Goal: Task Accomplishment & Management: Use online tool/utility

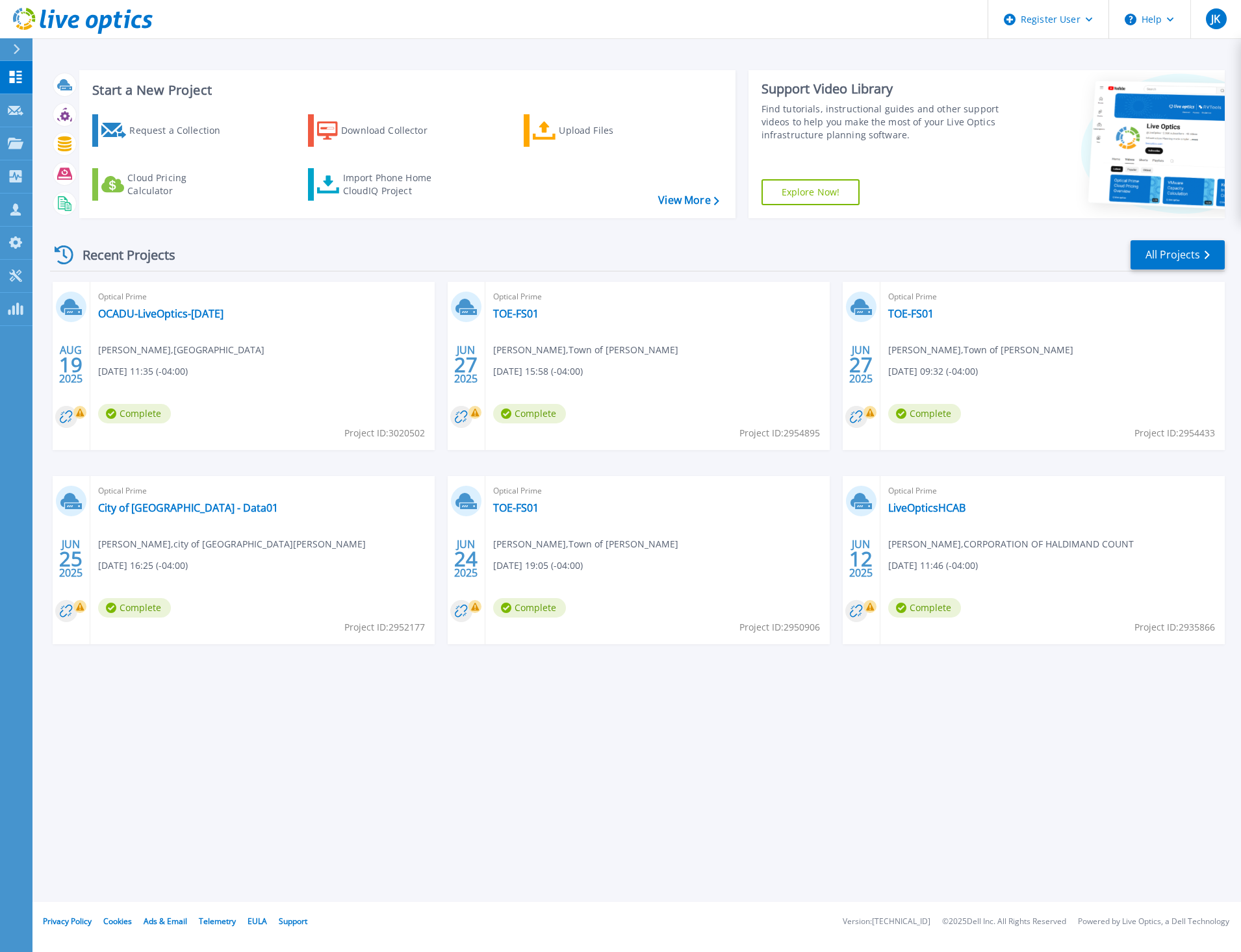
click at [22, 41] on div at bounding box center [22, 49] width 21 height 22
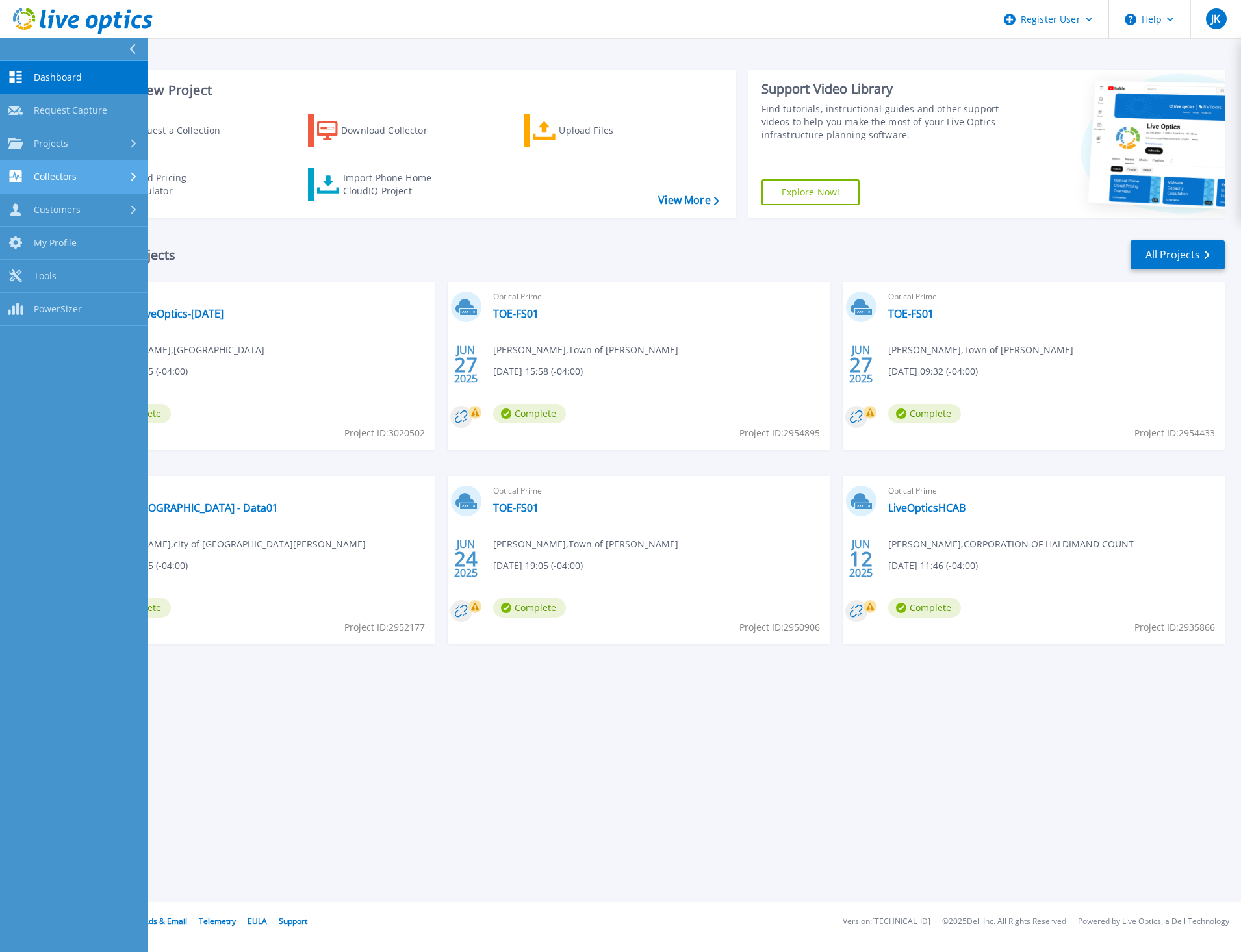
click at [67, 171] on span "Collectors" at bounding box center [55, 176] width 43 height 11
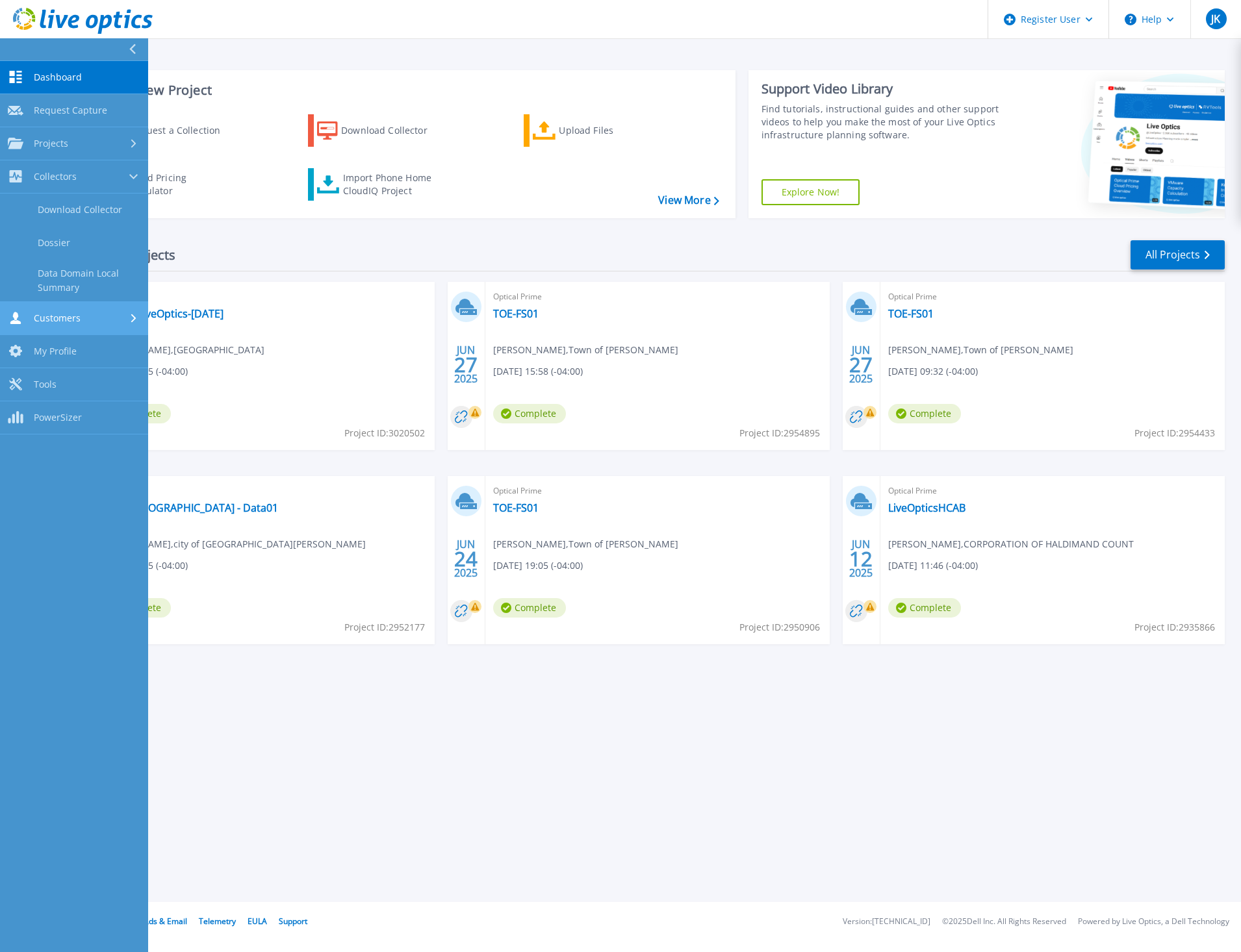
click at [75, 324] on div "Customers" at bounding box center [44, 317] width 72 height 12
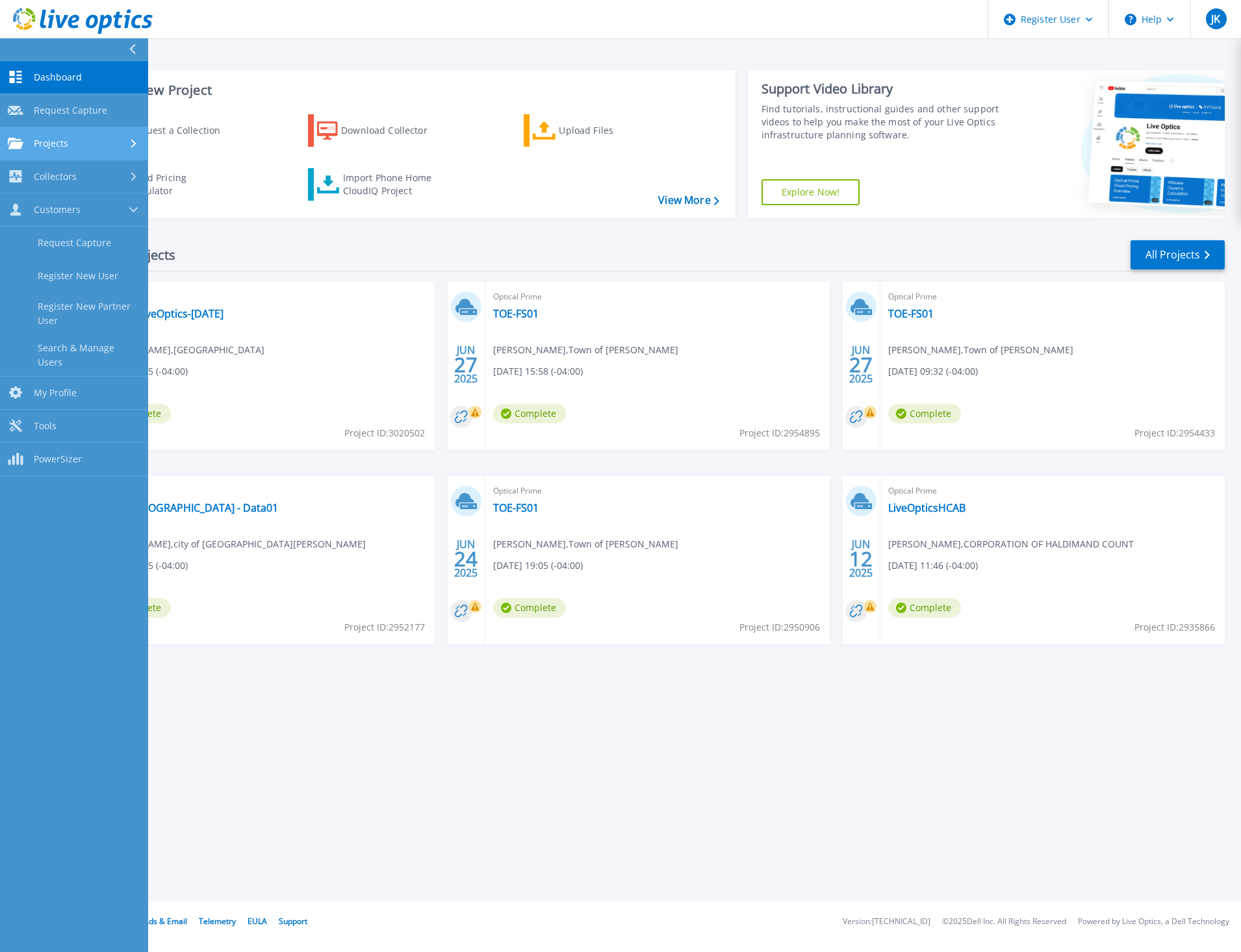
click at [70, 140] on div "Projects" at bounding box center [74, 143] width 133 height 11
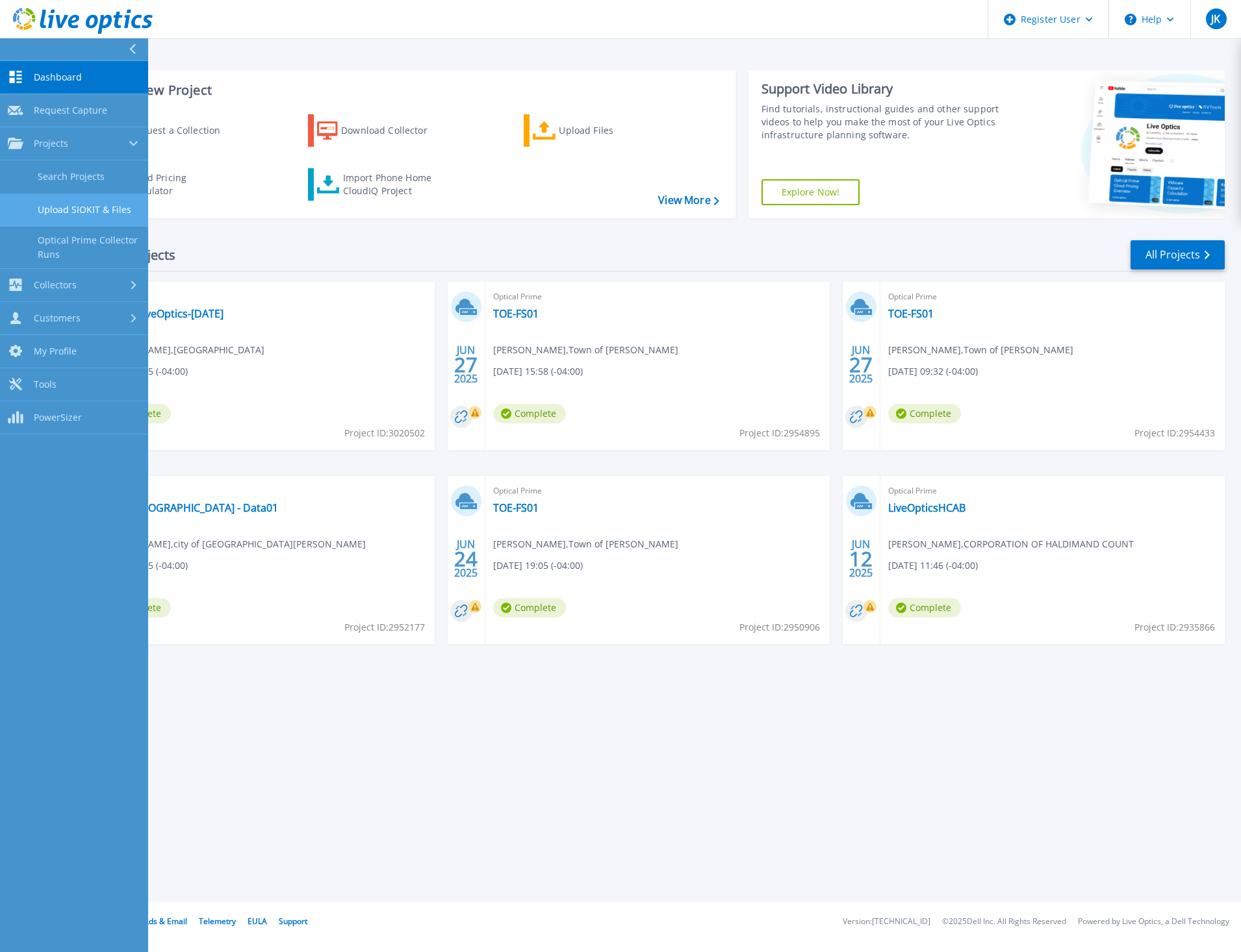
click at [78, 206] on link "Upload SIOKIT & Files" at bounding box center [74, 210] width 148 height 33
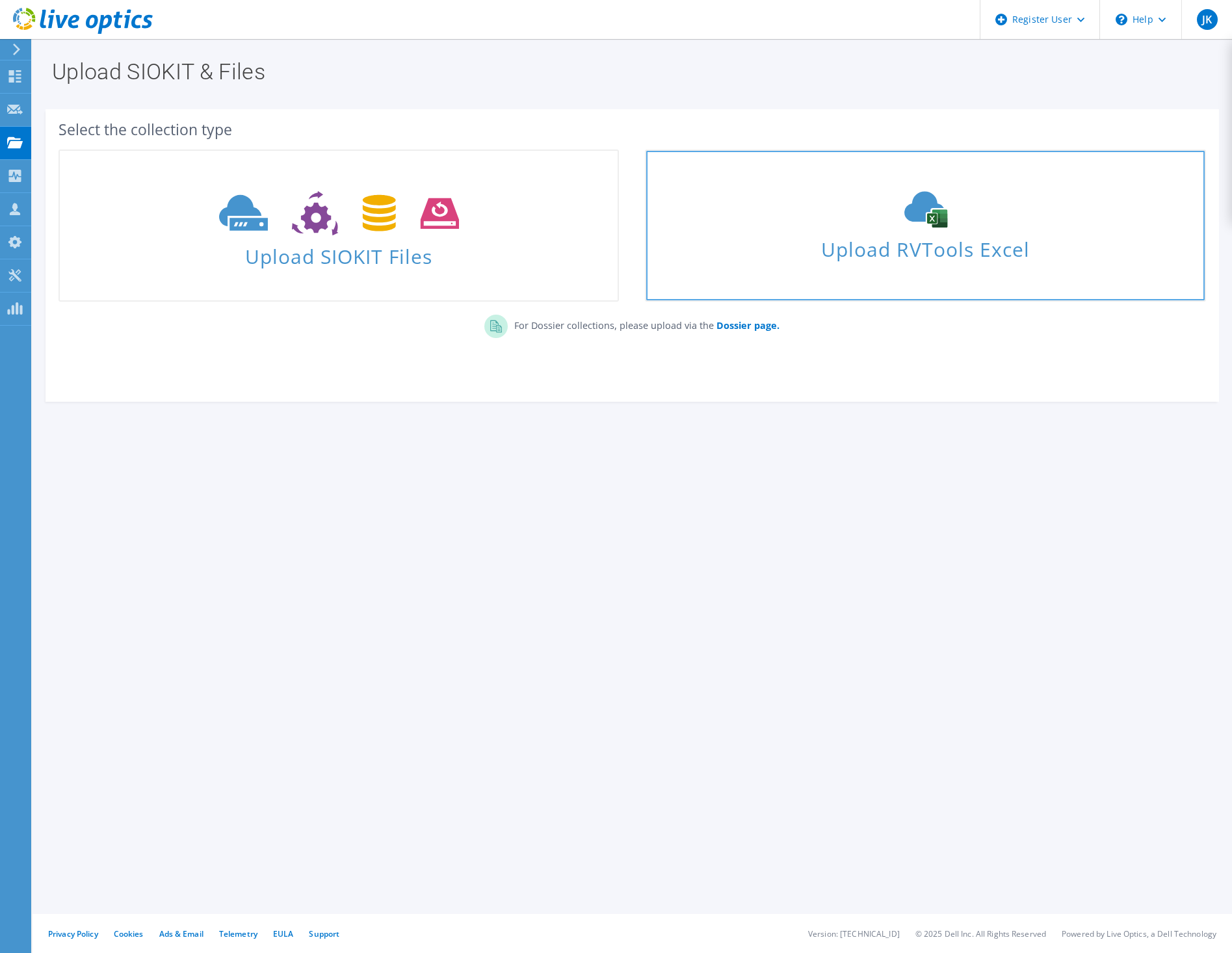
click at [909, 256] on span "Upload RVTools Excel" at bounding box center [925, 246] width 558 height 28
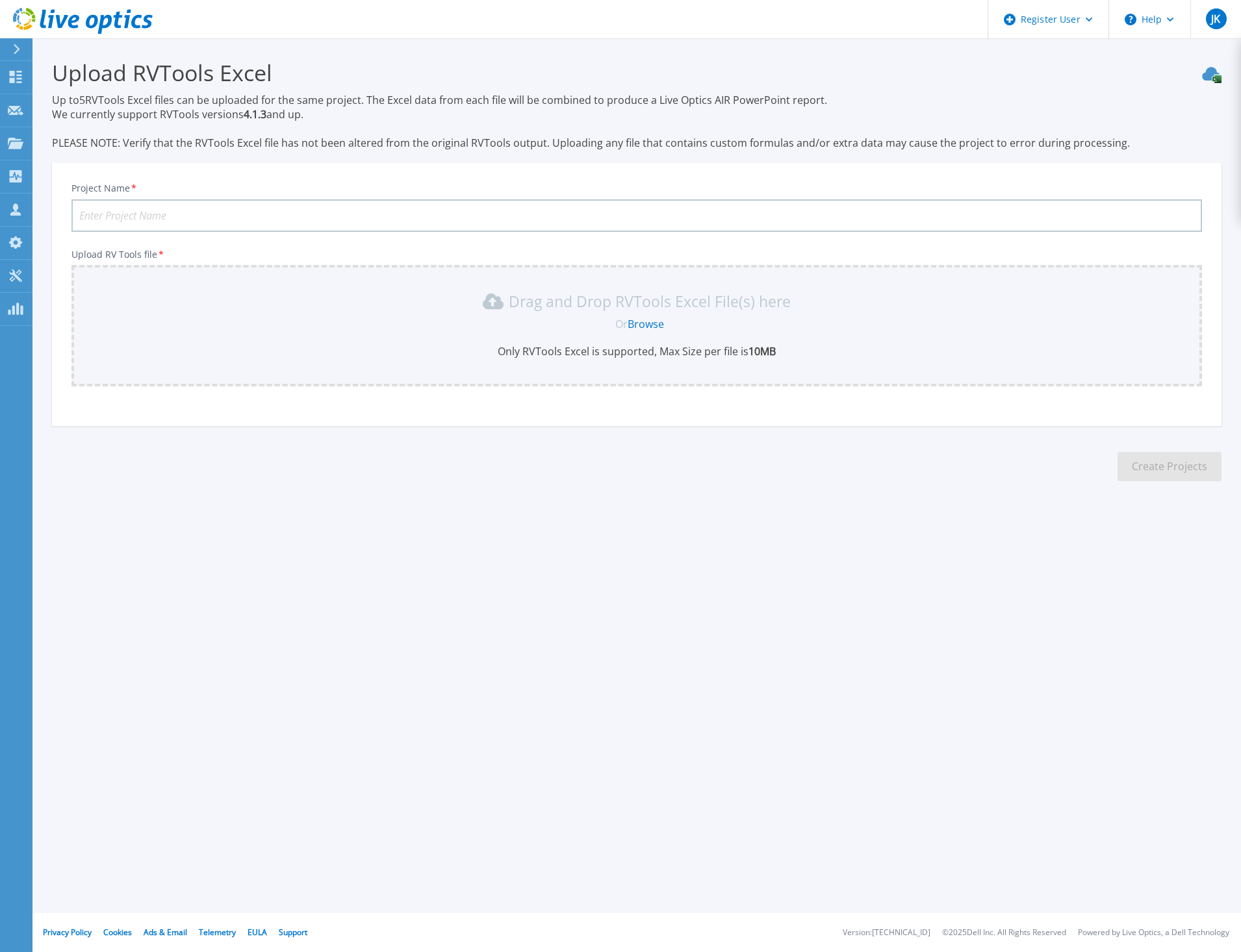
click at [605, 359] on div "Drag and Drop RVTools Excel File(s) here Or Browse Only RVTools Excel is suppor…" at bounding box center [637, 325] width 1130 height 121
drag, startPoint x: 565, startPoint y: 349, endPoint x: 691, endPoint y: 353, distance: 126.1
click at [691, 353] on p "Only RVTools Excel is supported, Max Size per file is 10MB" at bounding box center [636, 352] width 1115 height 14
drag, startPoint x: 691, startPoint y: 353, endPoint x: 663, endPoint y: 358, distance: 28.4
click at [663, 358] on p "Only RVTools Excel is supported, Max Size per file is 10MB" at bounding box center [636, 352] width 1115 height 14
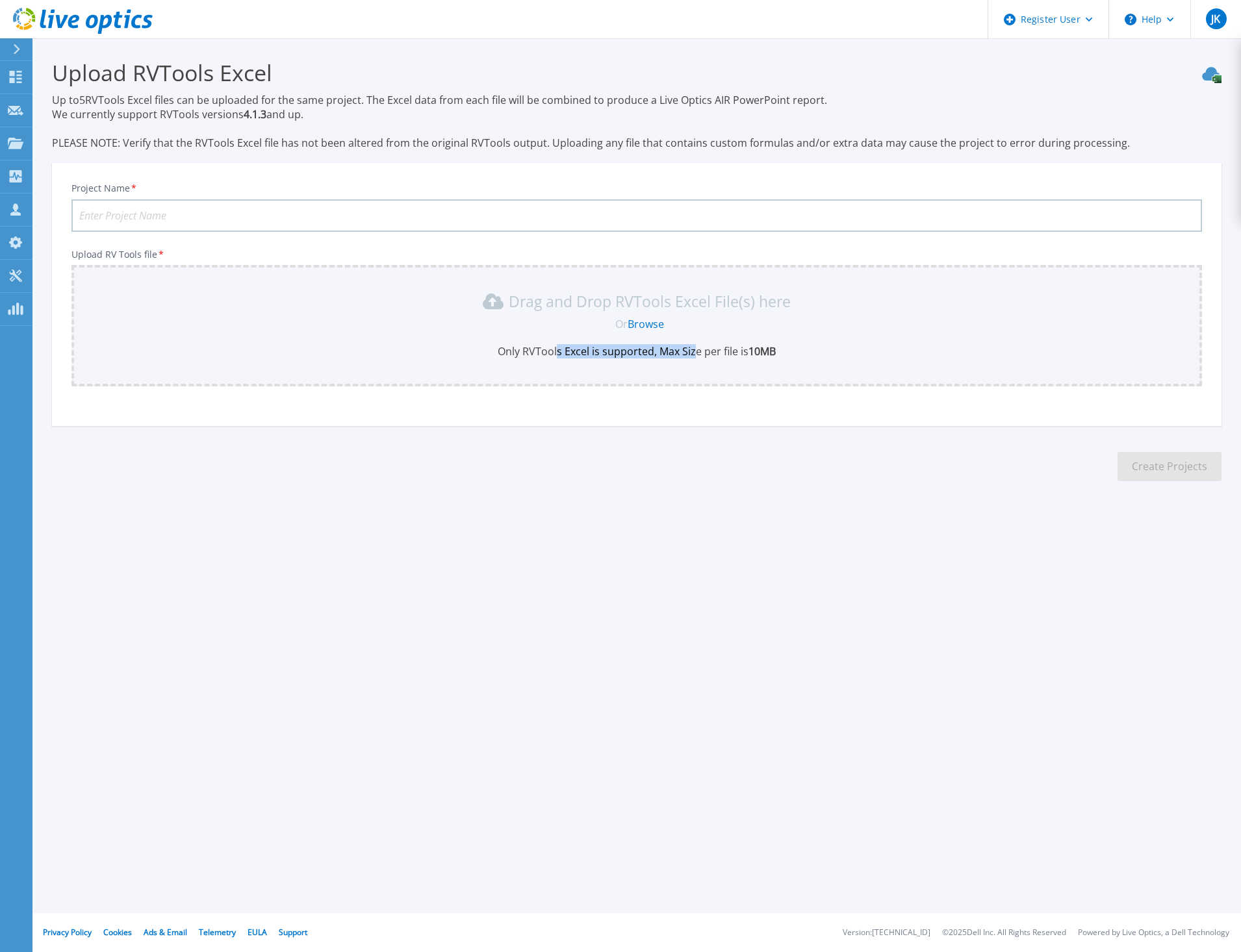
click at [614, 372] on div "Drag and Drop RVTools Excel File(s) here Or Browse Only RVTools Excel is suppor…" at bounding box center [637, 325] width 1130 height 121
drag, startPoint x: 886, startPoint y: 393, endPoint x: 856, endPoint y: 391, distance: 30.1
click at [885, 393] on div "Project Name * Upload RV Tools file * Drag and Drop RVTools Excel File(s) here …" at bounding box center [636, 298] width 1169 height 255
click at [647, 326] on link "Browse" at bounding box center [645, 324] width 37 height 14
click at [637, 326] on link "Browse" at bounding box center [645, 324] width 37 height 14
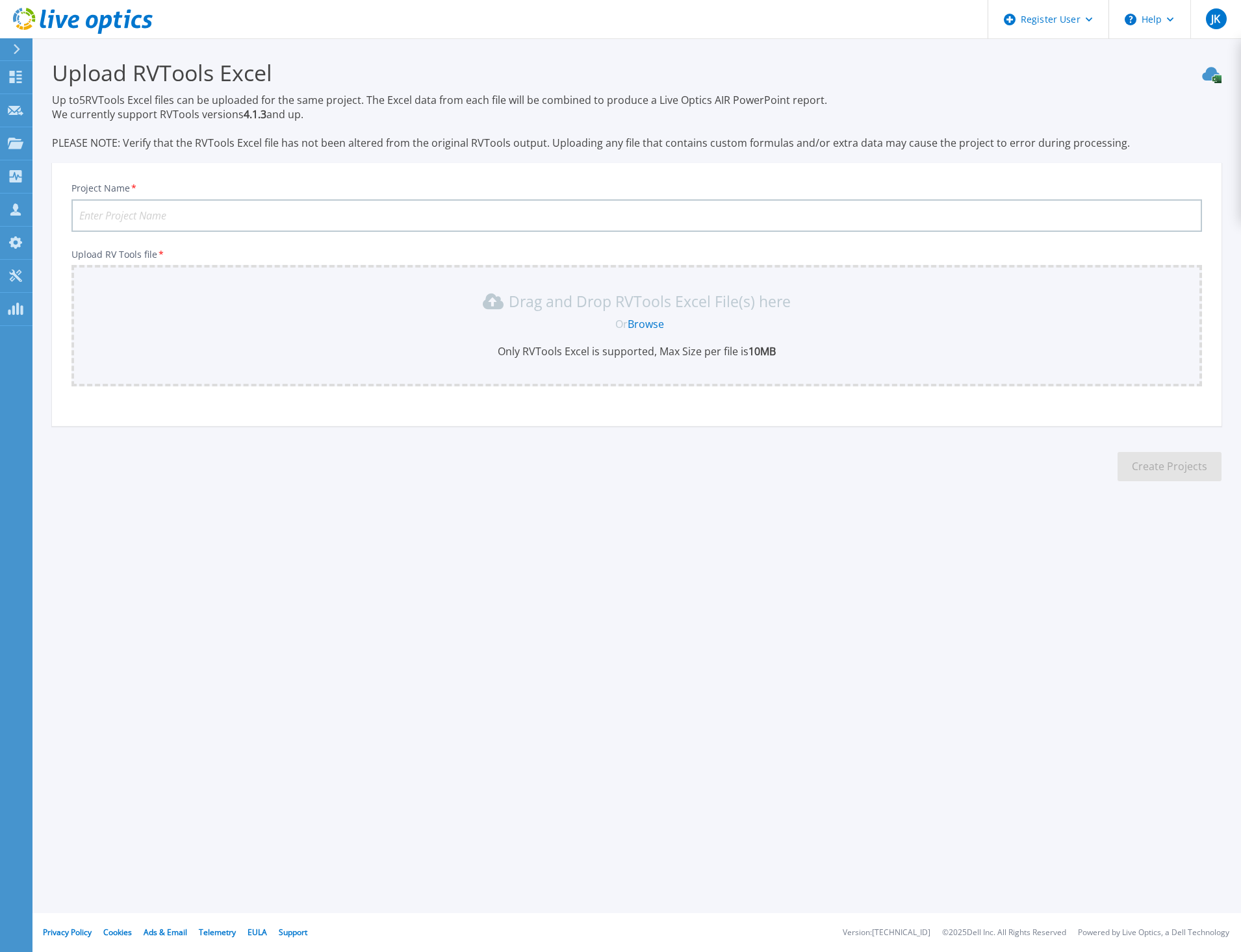
click at [642, 318] on link "Browse" at bounding box center [645, 324] width 37 height 14
